Goal: Task Accomplishment & Management: Use online tool/utility

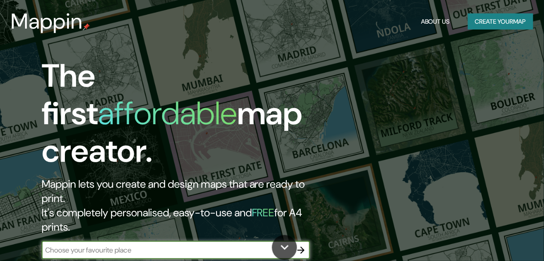
click at [335, 74] on div "The first affordable map creator. Mappin lets you create and design maps that a…" at bounding box center [177, 162] width 326 height 211
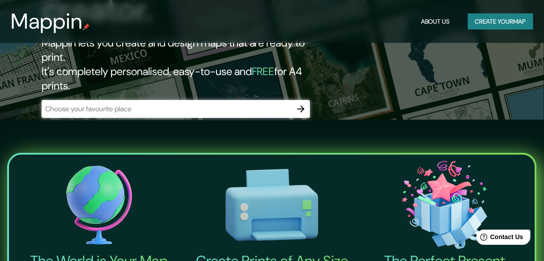
scroll to position [143, 0]
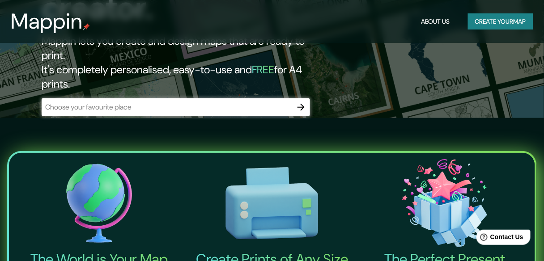
click at [299, 102] on icon "button" at bounding box center [300, 107] width 11 height 11
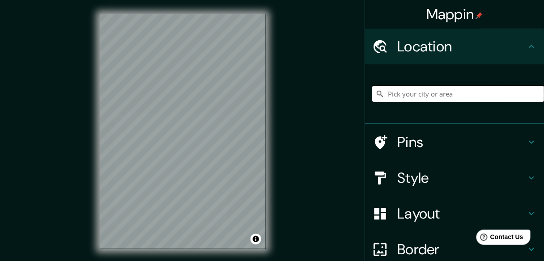
click at [469, 91] on input "Pick your city or area" at bounding box center [458, 94] width 172 height 16
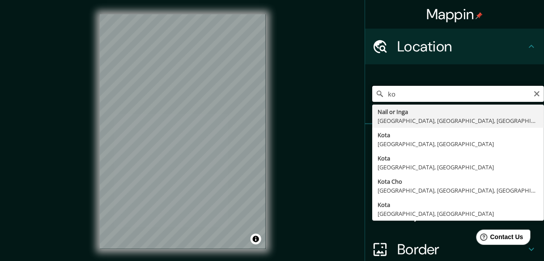
type input "k"
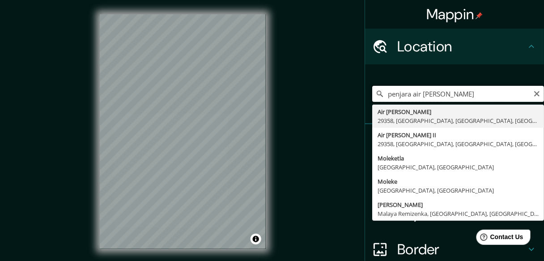
click at [478, 93] on input "penjara air [PERSON_NAME]" at bounding box center [458, 94] width 172 height 16
type input "p"
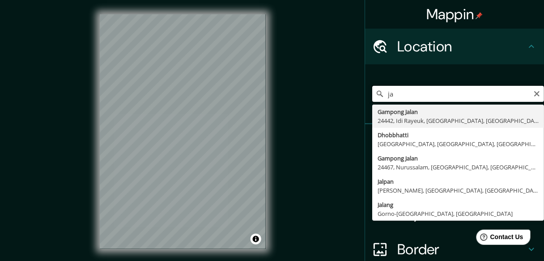
type input "j"
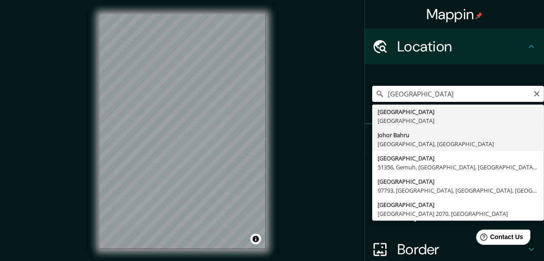
type input "[GEOGRAPHIC_DATA], [GEOGRAPHIC_DATA], [GEOGRAPHIC_DATA]"
